Goal: Use online tool/utility: Utilize a website feature to perform a specific function

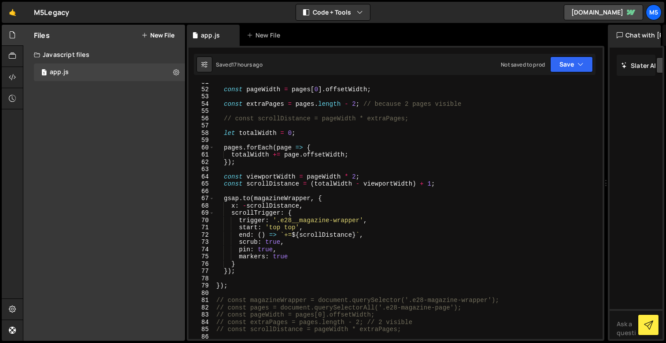
scroll to position [383, 0]
click at [241, 267] on div "const pageWidth = pages [ 0 ] . offsetWidth ; const extraPages = pages . length…" at bounding box center [407, 212] width 385 height 270
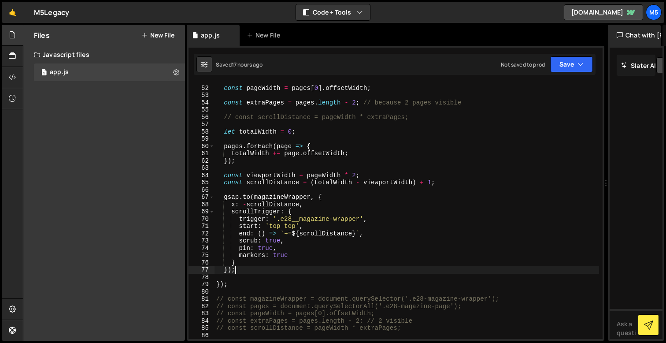
click at [240, 200] on div "const pageWidth = pages [ 0 ] . offsetWidth ; const extraPages = pages . length…" at bounding box center [407, 212] width 385 height 270
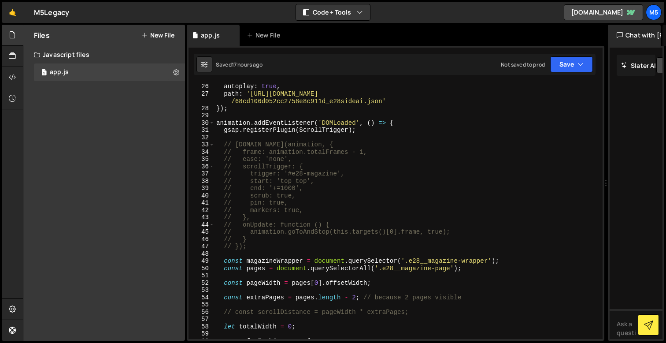
scroll to position [196, 0]
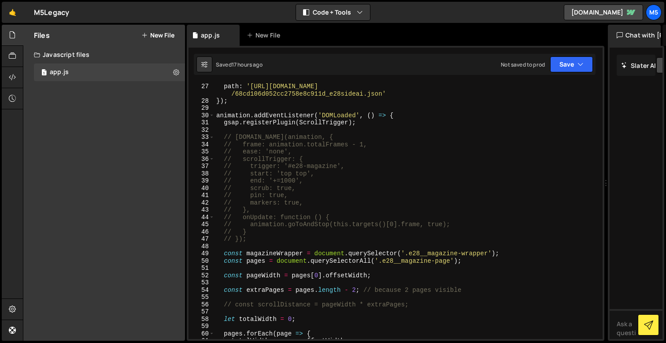
click at [223, 113] on div "path : 'https://cdn.prod.website-files.com/68b0241294798e1410ca8152 /68cd106d05…" at bounding box center [407, 221] width 385 height 278
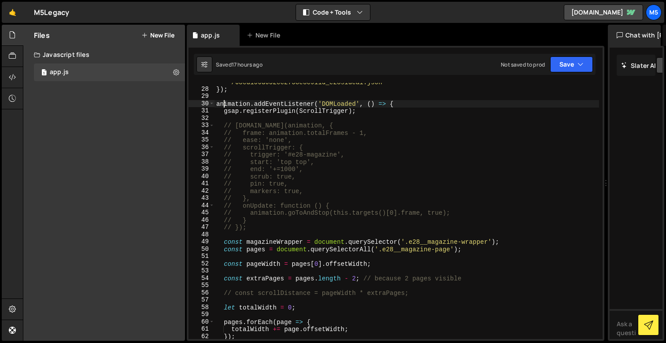
scroll to position [208, 0]
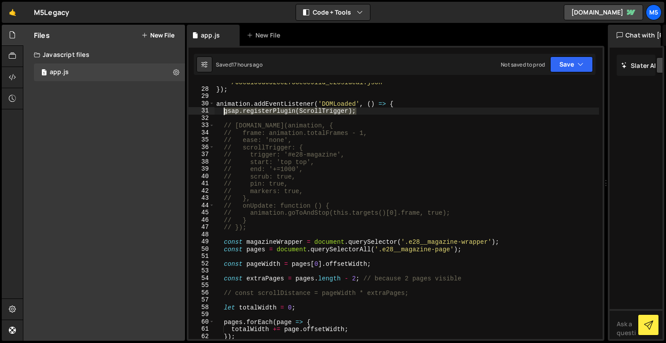
drag, startPoint x: 363, startPoint y: 112, endPoint x: 224, endPoint y: 109, distance: 138.4
click at [224, 109] on div "path : 'https://cdn.prod.website-files.com/68b0241294798e1410ca8152 /68cd106d05…" at bounding box center [407, 210] width 385 height 278
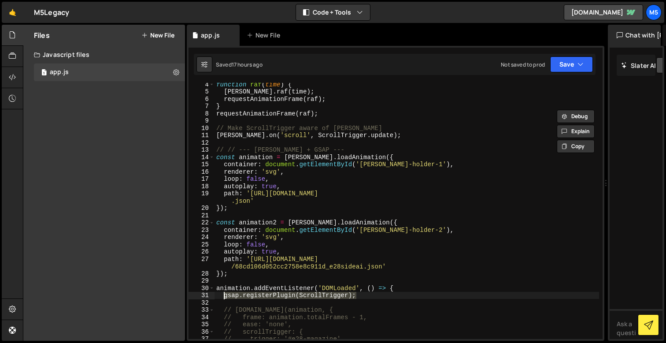
scroll to position [0, 0]
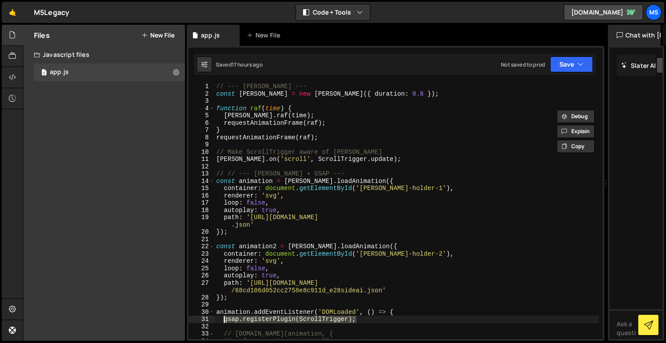
click at [324, 178] on div "// --- LENIS --- const lenis = new Lenis ({ duration : 0.8 }) ; function raf ( …" at bounding box center [407, 218] width 385 height 270
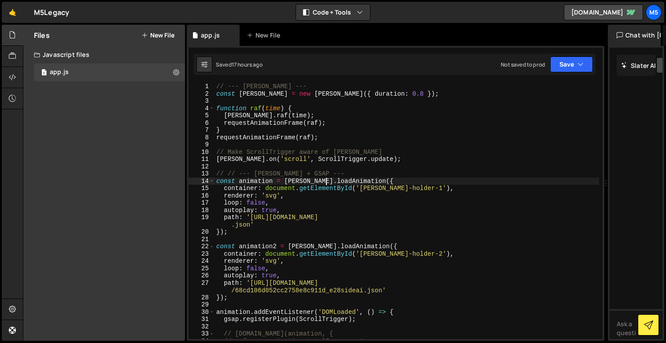
click at [263, 111] on div "// --- LENIS --- const lenis = new Lenis ({ duration : 0.8 }) ; function raf ( …" at bounding box center [407, 218] width 385 height 270
click at [275, 132] on div "// --- LENIS --- const lenis = new Lenis ({ duration : 0.8 }) ; function raf ( …" at bounding box center [407, 218] width 385 height 270
type textarea "}"
click at [312, 144] on div "// --- LENIS --- const lenis = new Lenis ({ duration : 0.8 }) ; function raf ( …" at bounding box center [407, 218] width 385 height 270
click at [356, 165] on div "// --- LENIS --- const lenis = new Lenis ({ duration : 0.8 }) ; function raf ( …" at bounding box center [407, 218] width 385 height 270
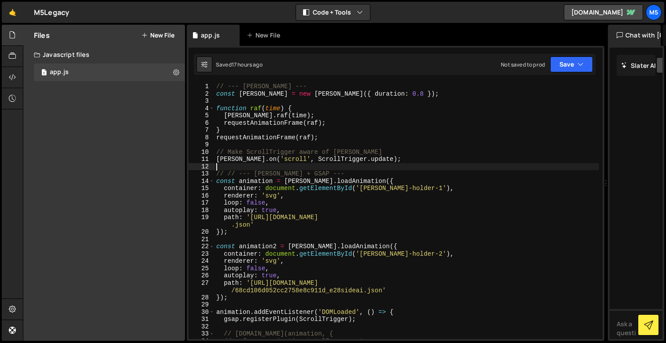
click at [400, 165] on div "// --- LENIS --- const lenis = new Lenis ({ duration : 0.8 }) ; function raf ( …" at bounding box center [407, 218] width 385 height 270
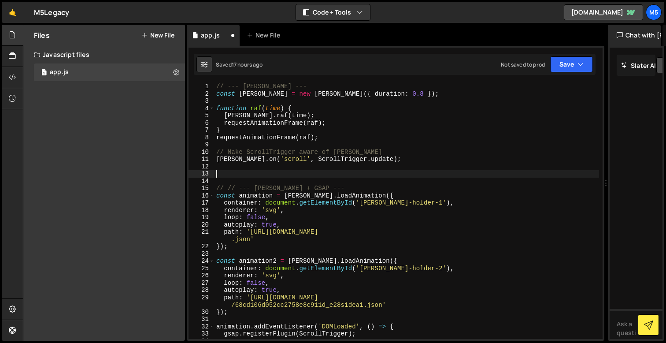
type textarea "gsap.registerPlugin(ScrollTrigger);"
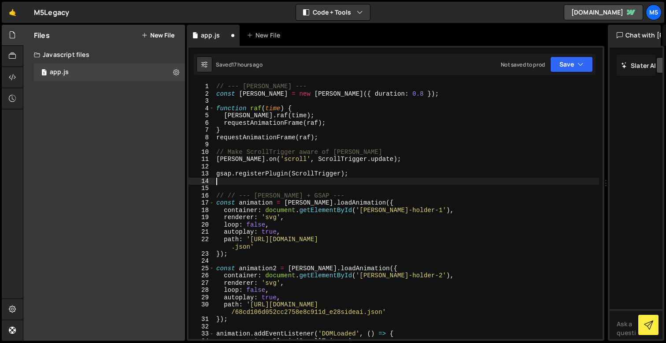
click at [267, 181] on div "// --- LENIS --- const lenis = new Lenis ({ duration : 0.8 }) ; function raf ( …" at bounding box center [407, 218] width 385 height 270
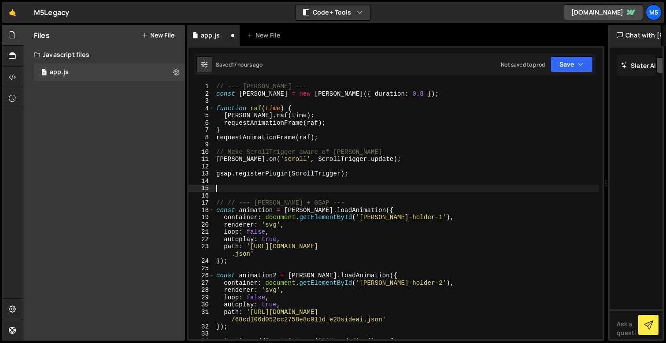
paste textarea "});"
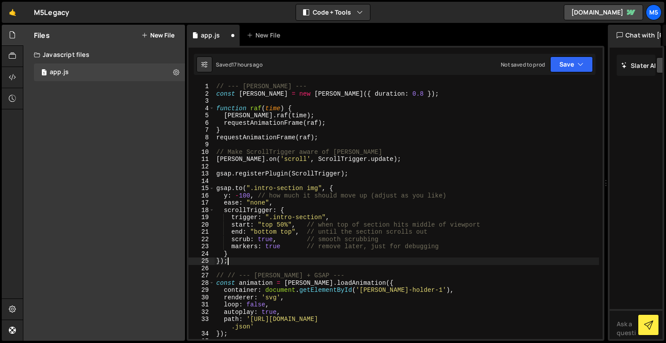
click at [322, 215] on div "// --- LENIS --- const lenis = new Lenis ({ duration : 0.8 }) ; function raf ( …" at bounding box center [407, 218] width 385 height 270
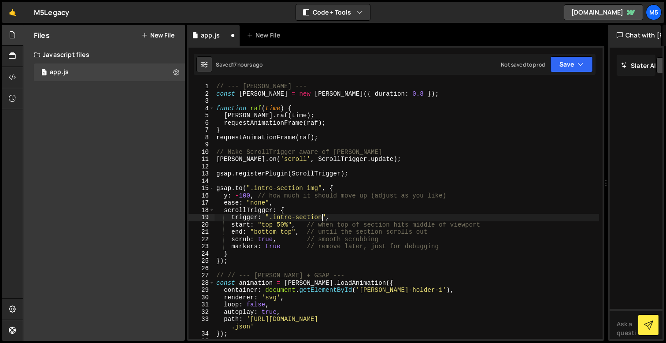
click at [313, 189] on div "// --- LENIS --- const lenis = new Lenis ({ duration : 0.8 }) ; function raf ( …" at bounding box center [407, 218] width 385 height 270
drag, startPoint x: 318, startPoint y: 188, endPoint x: 274, endPoint y: 187, distance: 44.1
click at [274, 187] on div "// --- LENIS --- const lenis = new Lenis ({ duration : 0.8 }) ; function raf ( …" at bounding box center [407, 218] width 385 height 270
click at [309, 218] on div "// --- LENIS --- const lenis = new Lenis ({ duration : 0.8 }) ; function raf ( …" at bounding box center [407, 218] width 385 height 270
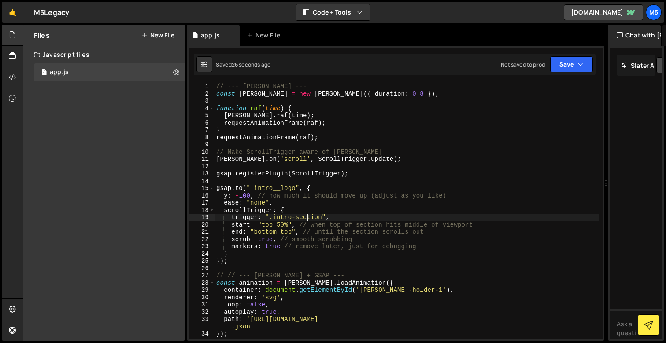
click at [267, 226] on div "// --- LENIS --- const lenis = new Lenis ({ duration : 0.8 }) ; function raf ( …" at bounding box center [407, 218] width 385 height 270
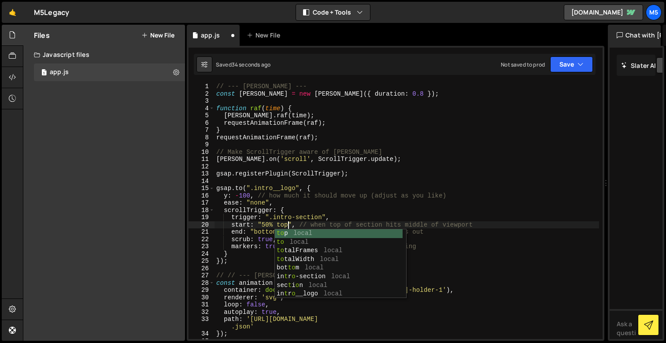
scroll to position [0, 5]
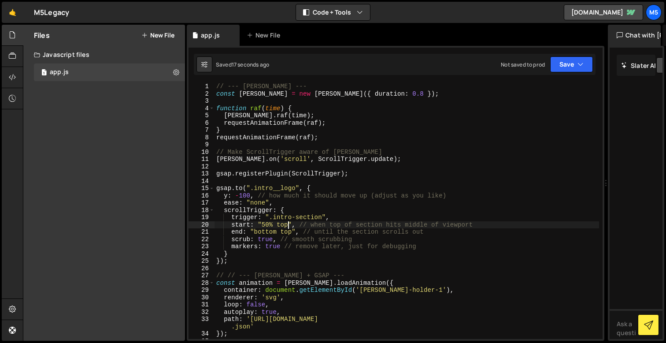
click at [263, 225] on div "// --- LENIS --- const lenis = new Lenis ({ duration : 0.8 }) ; function raf ( …" at bounding box center [407, 218] width 385 height 270
click at [266, 225] on div "// --- LENIS --- const lenis = new Lenis ({ duration : 0.8 }) ; function raf ( …" at bounding box center [407, 218] width 385 height 270
click at [248, 196] on div "// --- LENIS --- const lenis = new Lenis ({ duration : 0.8 }) ; function raf ( …" at bounding box center [407, 218] width 385 height 270
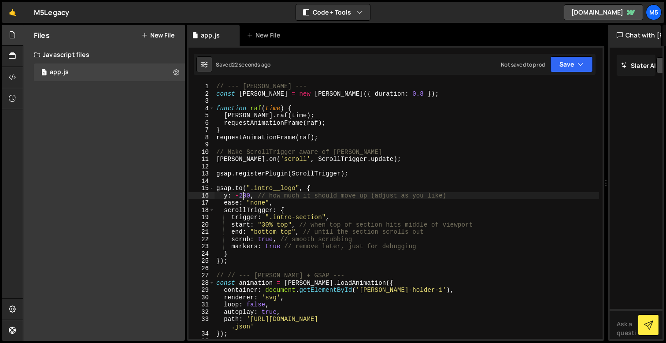
click at [266, 224] on div "// --- LENIS --- const lenis = new Lenis ({ duration : 0.8 }) ; function raf ( …" at bounding box center [407, 218] width 385 height 270
click at [246, 195] on div "// --- LENIS --- const lenis = new Lenis ({ duration : 0.8 }) ; function raf ( …" at bounding box center [407, 218] width 385 height 270
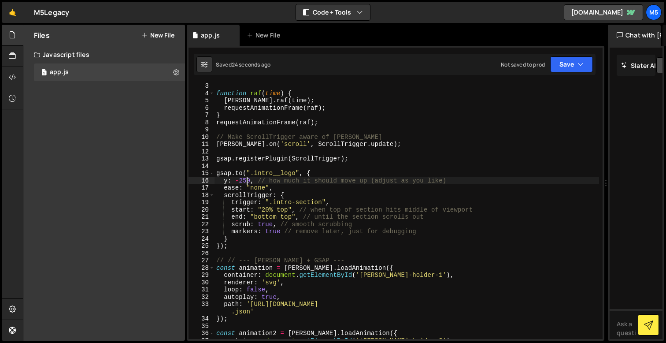
scroll to position [23, 0]
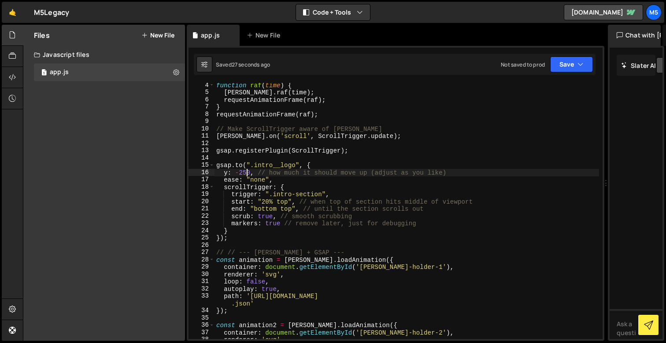
type textarea "y: -250, // how much it should move up (adjust as you like)"
click at [245, 243] on div "function raf ( time ) { lenis . raf ( time ) ; requestAnimationFrame ( raf ) ; …" at bounding box center [407, 216] width 385 height 270
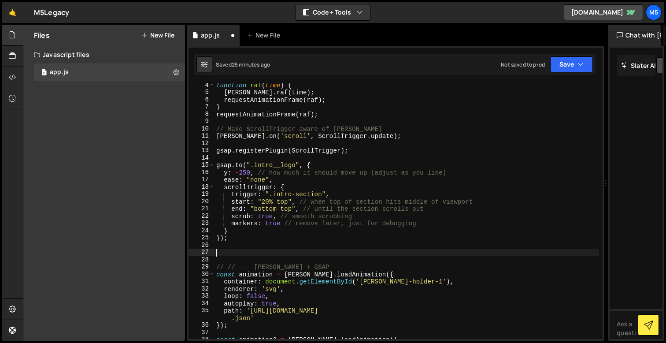
paste textarea "const split = new SplitType("#intro-heading", { types: "chars" });"
type textarea "const split = new SplitType("#intro-heading", { types: "chars" });"
drag, startPoint x: 378, startPoint y: 253, endPoint x: 374, endPoint y: 253, distance: 4.8
click at [374, 253] on div "function raf ( time ) { lenis . raf ( time ) ; requestAnimationFrame ( raf ) ; …" at bounding box center [407, 216] width 385 height 270
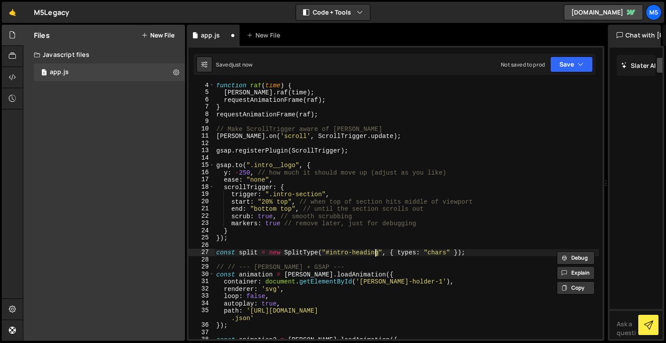
type textarea "const split = new SplitType("#intro-heading", { types: "chars" });"
click at [374, 253] on div "function raf ( time ) { lenis . raf ( time ) ; requestAnimationFrame ( raf ) ; …" at bounding box center [407, 216] width 385 height 270
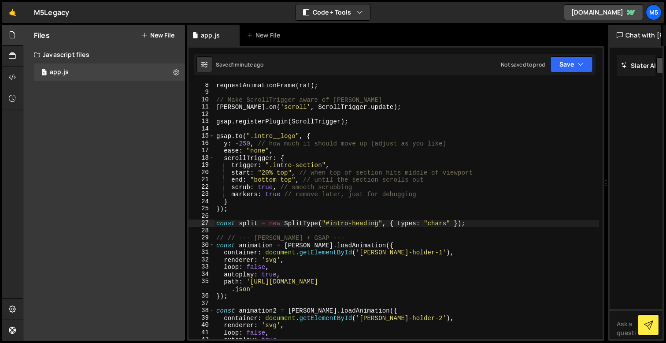
scroll to position [52, 0]
click at [492, 229] on div "requestAnimationFrame ( raf ) ; // Make ScrollTrigger aware of Lenis lenis . on…" at bounding box center [407, 220] width 385 height 278
click at [486, 223] on div "requestAnimationFrame ( raf ) ; // Make ScrollTrigger aware of Lenis lenis . on…" at bounding box center [407, 220] width 385 height 278
type textarea "const split = new SplitType("#intro-heading", { types: "chars" });"
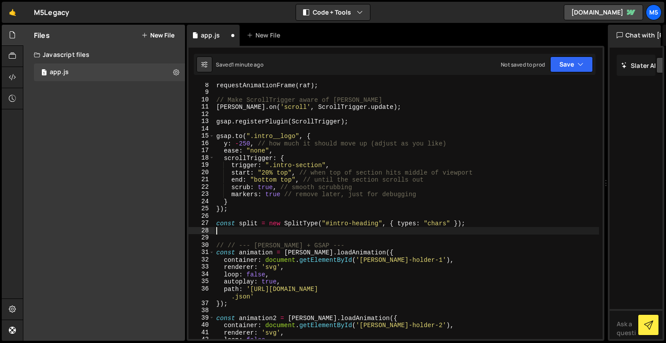
paste textarea "});"
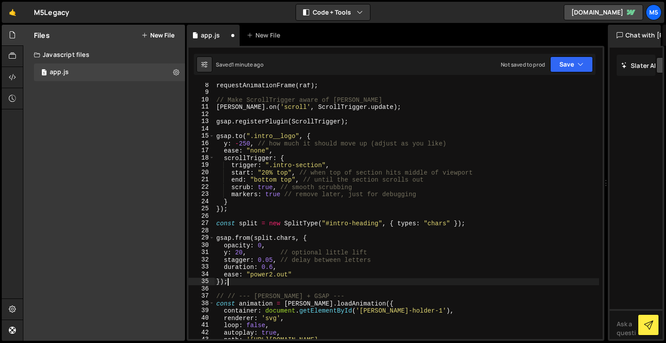
scroll to position [66, 0]
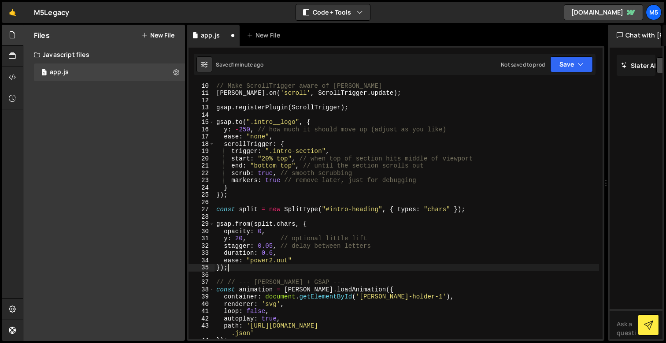
click at [369, 255] on div "// Make ScrollTrigger aware of Lenis lenis . on ( 'scroll' , ScrollTrigger . up…" at bounding box center [407, 217] width 385 height 270
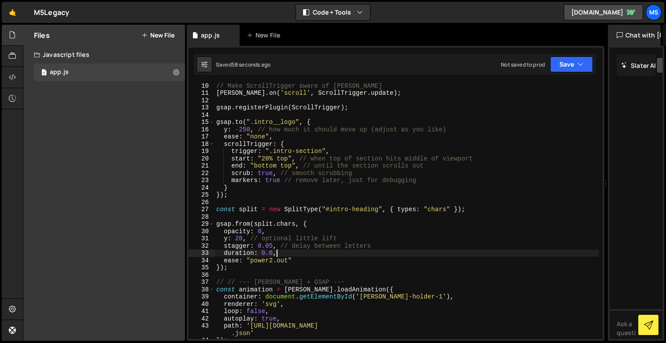
click at [265, 267] on div "// Make ScrollTrigger aware of Lenis lenis . on ( 'scroll' , ScrollTrigger . up…" at bounding box center [407, 217] width 385 height 270
type textarea "});"
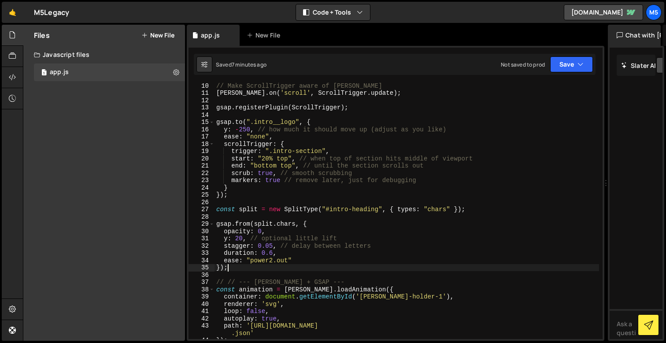
click at [328, 204] on div "// Make ScrollTrigger aware of Lenis lenis . on ( 'scroll' , ScrollTrigger . up…" at bounding box center [407, 217] width 385 height 270
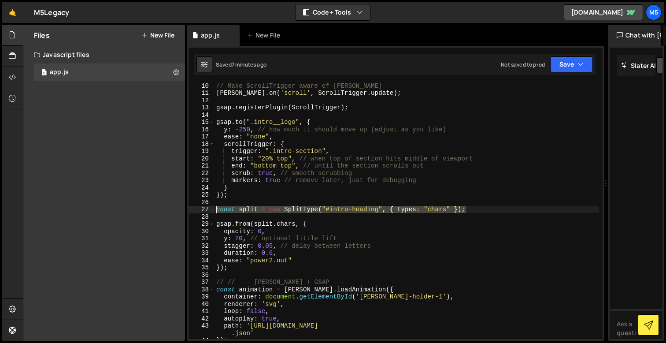
drag, startPoint x: 467, startPoint y: 209, endPoint x: 216, endPoint y: 208, distance: 251.1
click at [216, 208] on div "// Make ScrollTrigger aware of Lenis lenis . on ( 'scroll' , ScrollTrigger . up…" at bounding box center [407, 217] width 385 height 270
paste textarea "words,"
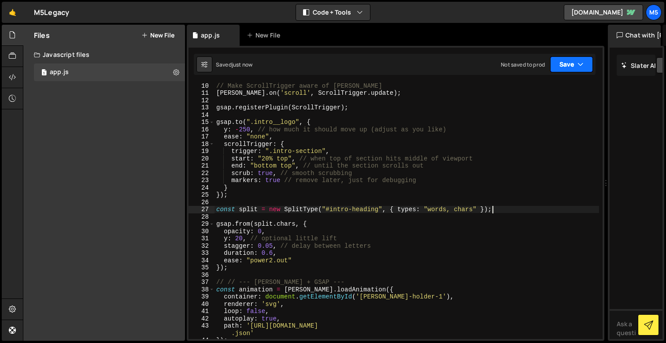
click at [563, 70] on button "Save" at bounding box center [571, 64] width 43 height 16
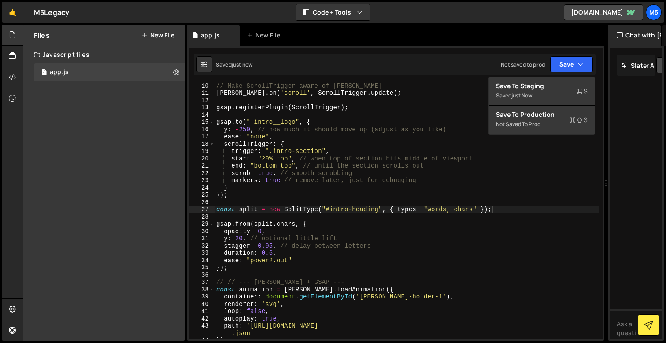
click at [482, 178] on div "// Make ScrollTrigger aware of Lenis lenis . on ( 'scroll' , ScrollTrigger . up…" at bounding box center [407, 217] width 385 height 270
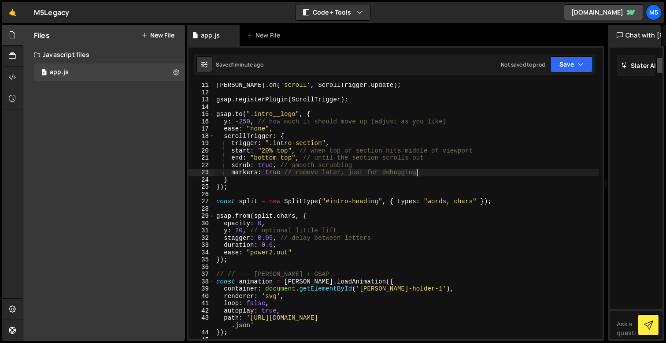
scroll to position [86, 0]
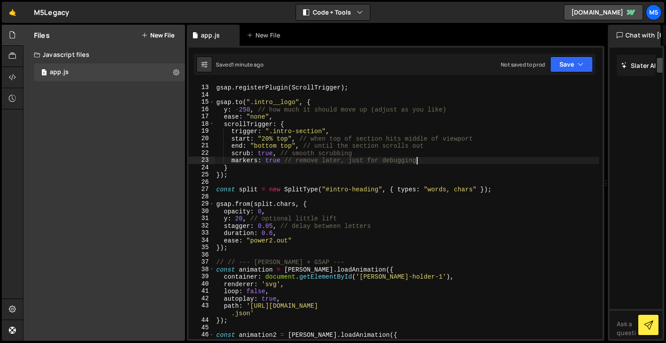
click at [260, 212] on div "gsap . registerPlugin ( ScrollTrigger ) ; gsap . to ( ".intro__logo" , { y : - …" at bounding box center [407, 212] width 385 height 270
click at [252, 248] on div "gsap . registerPlugin ( ScrollTrigger ) ; gsap . to ( ".intro__logo" , { y : - …" at bounding box center [407, 212] width 385 height 270
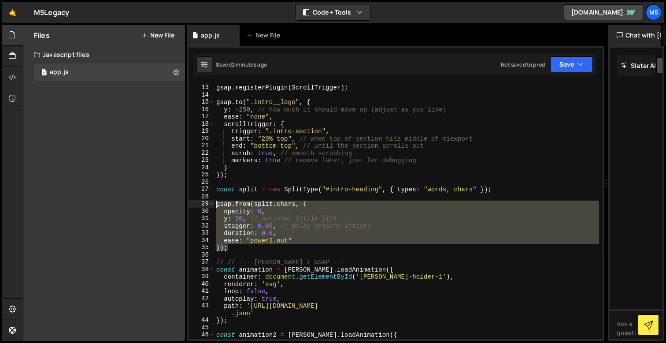
drag, startPoint x: 244, startPoint y: 249, endPoint x: 206, endPoint y: 203, distance: 59.2
click at [206, 203] on div "}); 12 13 14 15 16 17 18 19 20 21 22 23 24 25 26 27 28 29 30 31 32 33 34 35 36 …" at bounding box center [396, 211] width 414 height 256
click at [293, 230] on div "gsap . registerPlugin ( ScrollTrigger ) ; gsap . to ( ".intro__logo" , { y : - …" at bounding box center [407, 212] width 385 height 270
drag, startPoint x: 230, startPoint y: 249, endPoint x: 210, endPoint y: 200, distance: 53.9
click at [210, 200] on div "duration: 0.6, 12 13 14 15 16 17 18 19 20 21 22 23 24 25 26 27 28 29 30 31 32 3…" at bounding box center [396, 211] width 414 height 256
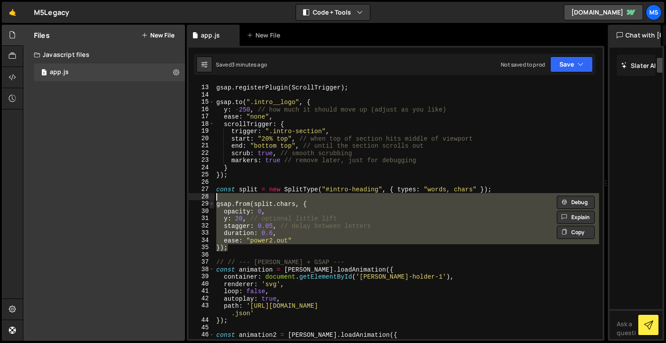
paste textarea ");"
type textarea ");"
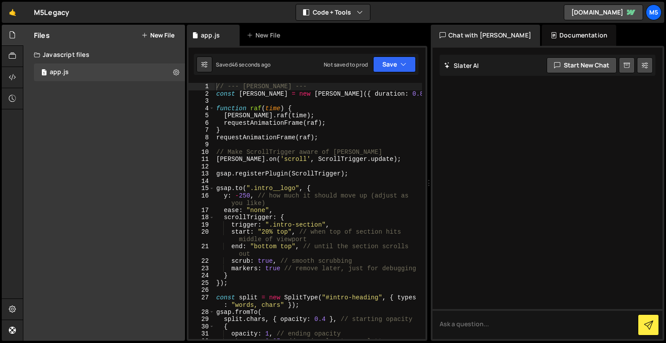
click at [243, 199] on div "// --- [PERSON_NAME] --- const [PERSON_NAME] = new [PERSON_NAME] ({ duration : …" at bounding box center [318, 218] width 207 height 270
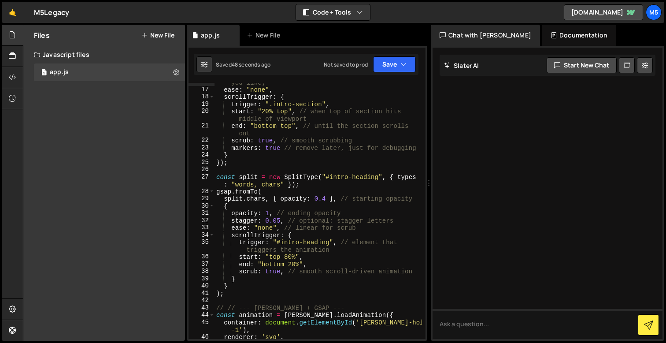
scroll to position [133, 0]
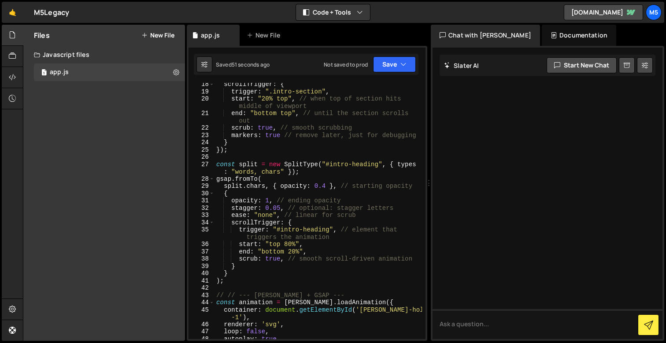
click at [279, 208] on div "scrollTrigger : { trigger : ".intro-section" , start : "20% top" , // when top …" at bounding box center [318, 223] width 207 height 285
click at [222, 208] on div "scrollTrigger : { trigger : ".intro-section" , start : "20% top" , // when top …" at bounding box center [318, 223] width 207 height 285
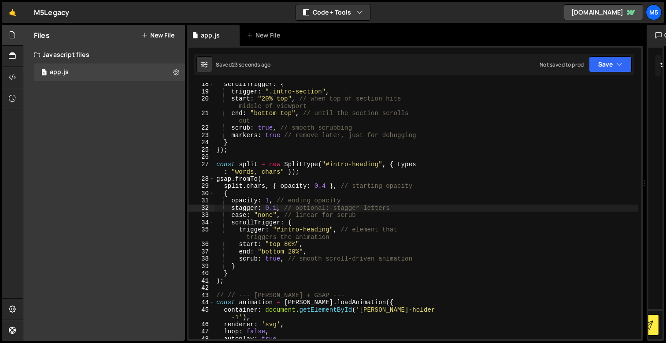
drag, startPoint x: 430, startPoint y: 186, endPoint x: 641, endPoint y: 195, distance: 211.2
click at [641, 195] on div "Files New File Javascript files 1 app.js 0 CSS files Copy share link Edit File …" at bounding box center [344, 183] width 643 height 316
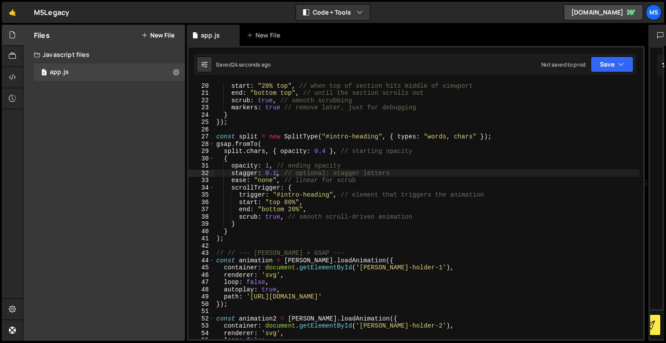
scroll to position [148, 0]
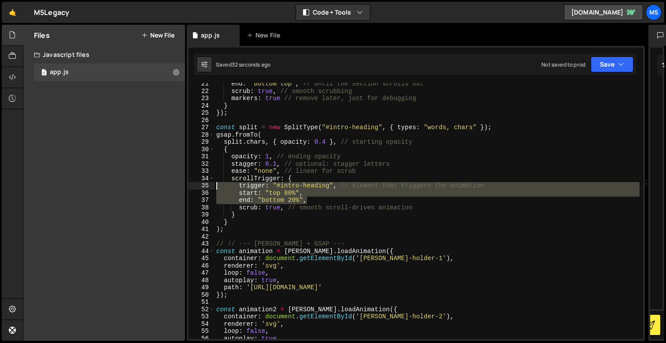
drag, startPoint x: 313, startPoint y: 198, endPoint x: 211, endPoint y: 188, distance: 102.7
click at [211, 188] on div "end: "bottom 20%", 21 22 23 24 25 26 27 28 29 30 31 32 33 34 35 36 37 38 39 40 …" at bounding box center [416, 211] width 455 height 256
click at [257, 191] on div "end : "bottom top" , // until the section scrolls out scrub : true , // smooth …" at bounding box center [427, 215] width 425 height 270
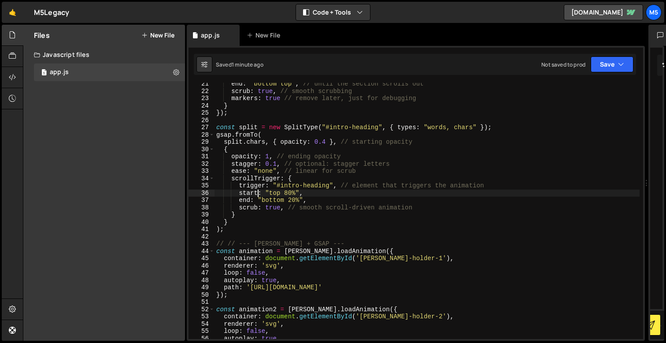
click at [275, 164] on div "end : "bottom top" , // until the section scrolls out scrub : true , // smooth …" at bounding box center [427, 215] width 425 height 270
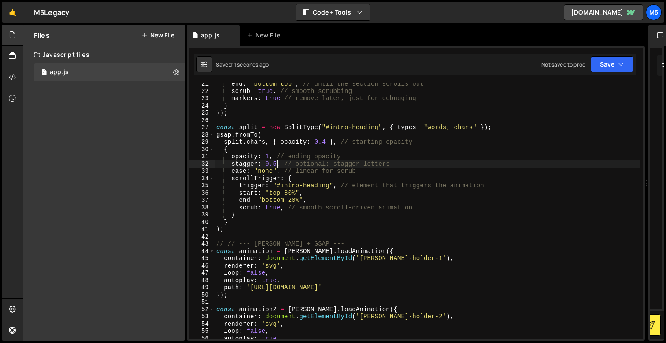
click at [325, 140] on div "end : "bottom top" , // until the section scrolls out scrub : true , // smooth …" at bounding box center [427, 215] width 425 height 270
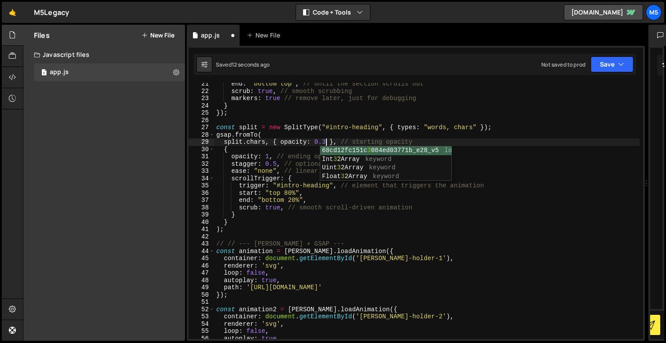
scroll to position [0, 7]
click at [274, 165] on div "end : "bottom top" , // until the section scrolls out scrub : true , // smooth …" at bounding box center [427, 215] width 425 height 270
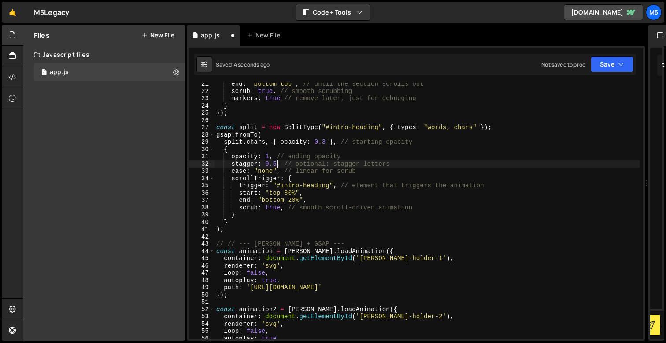
scroll to position [0, 4]
click at [291, 198] on div "end : "bottom top" , // until the section scrolls out scrub : true , // smooth …" at bounding box center [427, 215] width 425 height 270
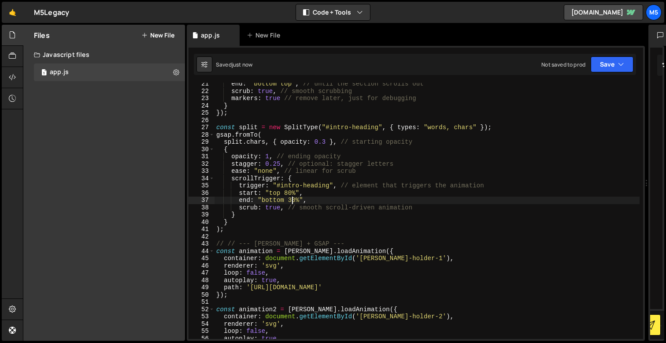
scroll to position [944, 0]
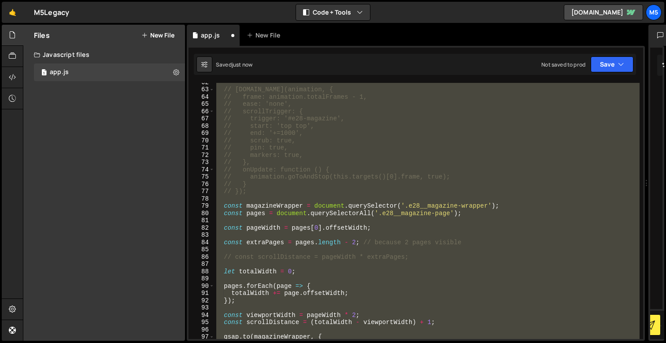
click at [314, 257] on div "// [DOMAIN_NAME](animation, { // frame: animation.totalFrames - 1, // ease: 'no…" at bounding box center [427, 213] width 425 height 270
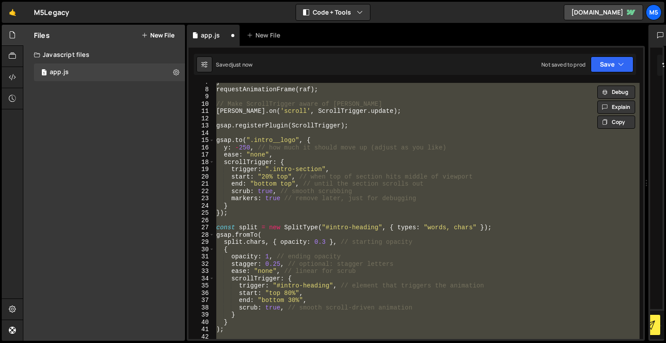
scroll to position [0, 0]
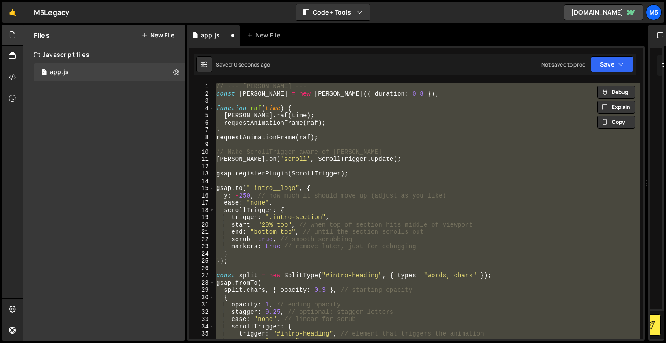
click at [295, 241] on div "// --- [PERSON_NAME] --- const [PERSON_NAME] = new [PERSON_NAME] ({ duration : …" at bounding box center [427, 218] width 425 height 270
click at [288, 240] on div "// --- [PERSON_NAME] --- const [PERSON_NAME] = new [PERSON_NAME] ({ duration : …" at bounding box center [427, 217] width 425 height 270
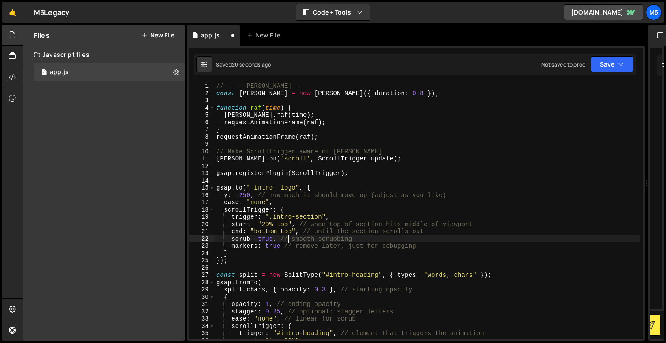
click at [266, 224] on div "// --- [PERSON_NAME] --- const [PERSON_NAME] = new [PERSON_NAME] ({ duration : …" at bounding box center [427, 217] width 425 height 270
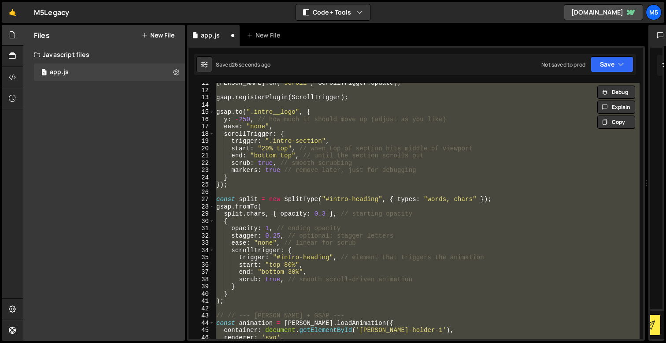
scroll to position [76, 0]
click at [286, 271] on div "[PERSON_NAME] . on ( 'scroll' , ScrollTrigger . update ) ; gsap . registerPlugi…" at bounding box center [427, 214] width 425 height 270
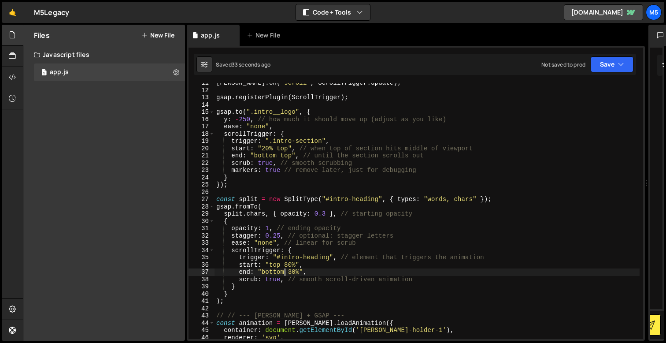
click at [292, 274] on div "[PERSON_NAME] . on ( 'scroll' , ScrollTrigger . update ) ; gsap . registerPlugi…" at bounding box center [427, 214] width 425 height 270
type textarea "end: "bottom 30%","
